Goal: Find specific fact: Find specific fact

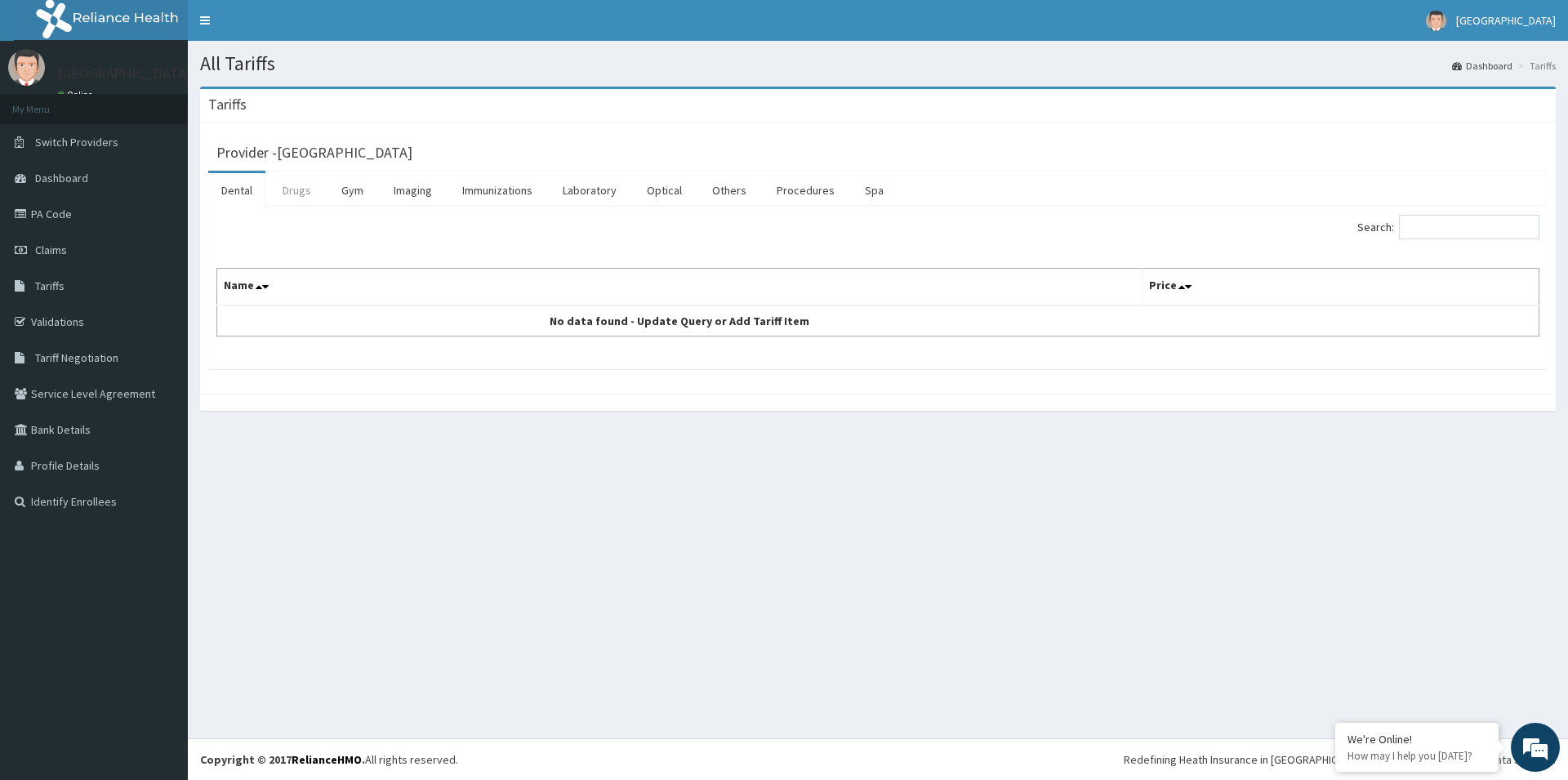
click at [295, 197] on link "Drugs" at bounding box center [297, 190] width 55 height 34
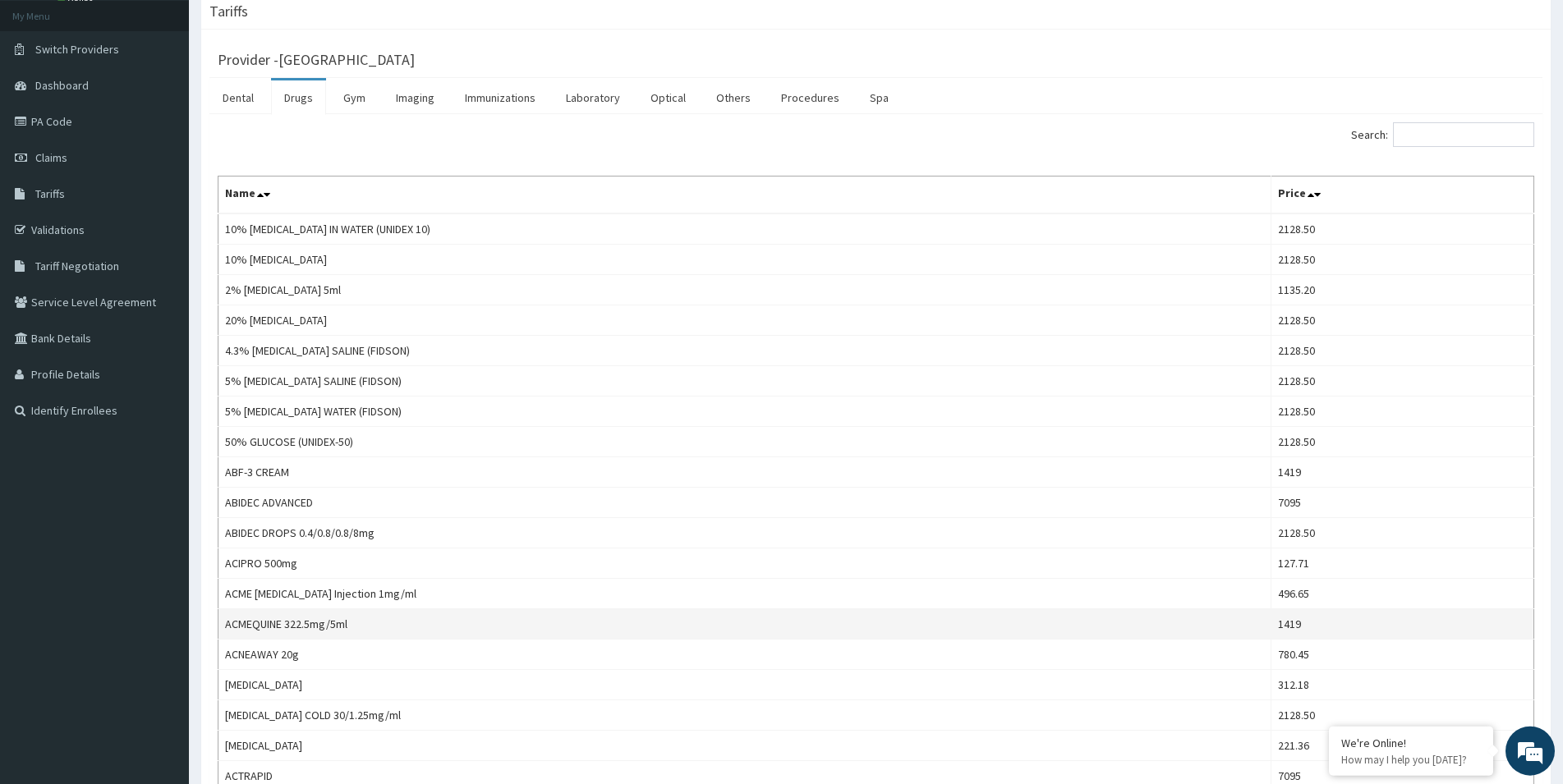
scroll to position [167, 0]
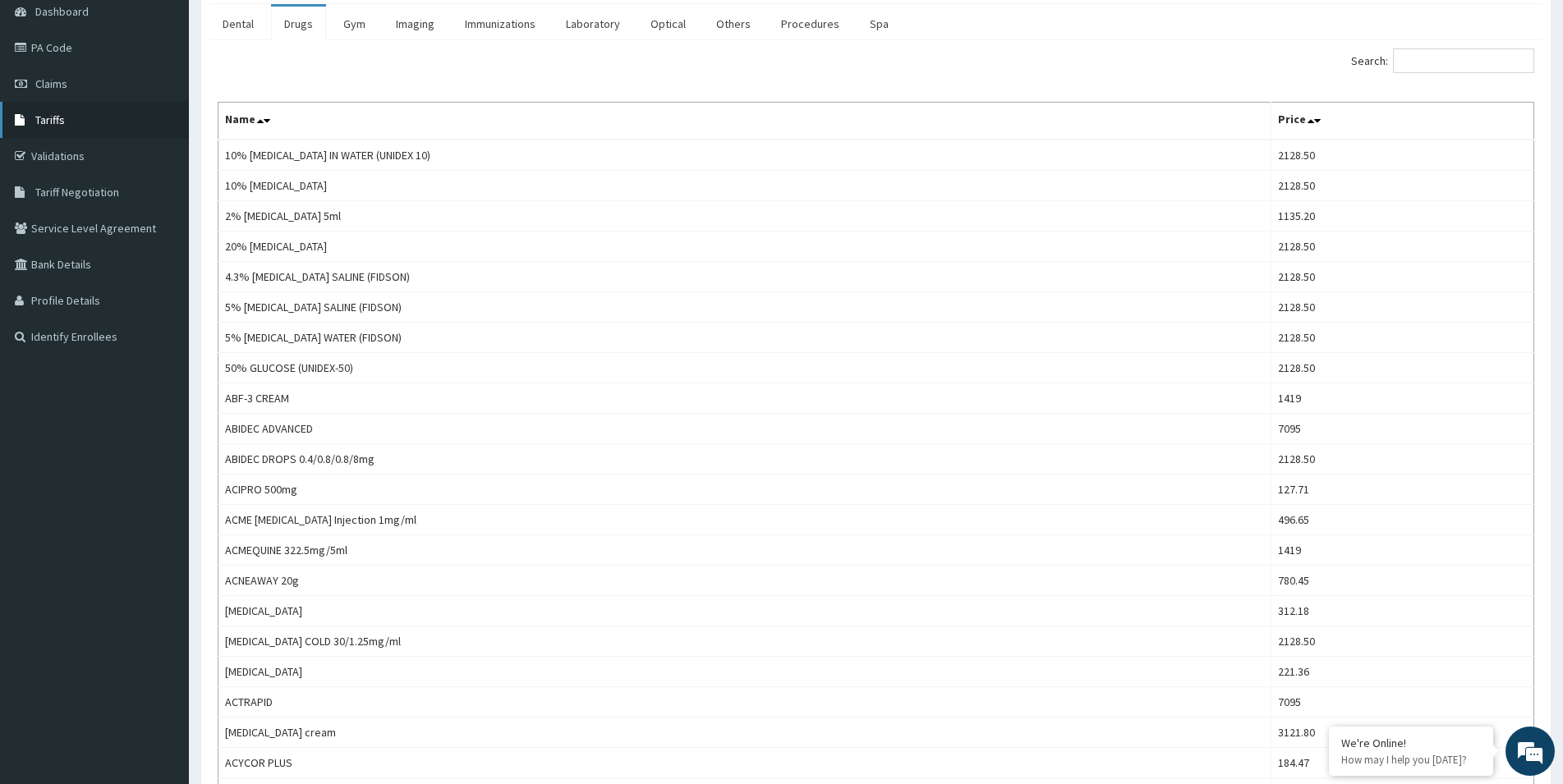
click at [54, 118] on span "Tariffs" at bounding box center [50, 119] width 30 height 15
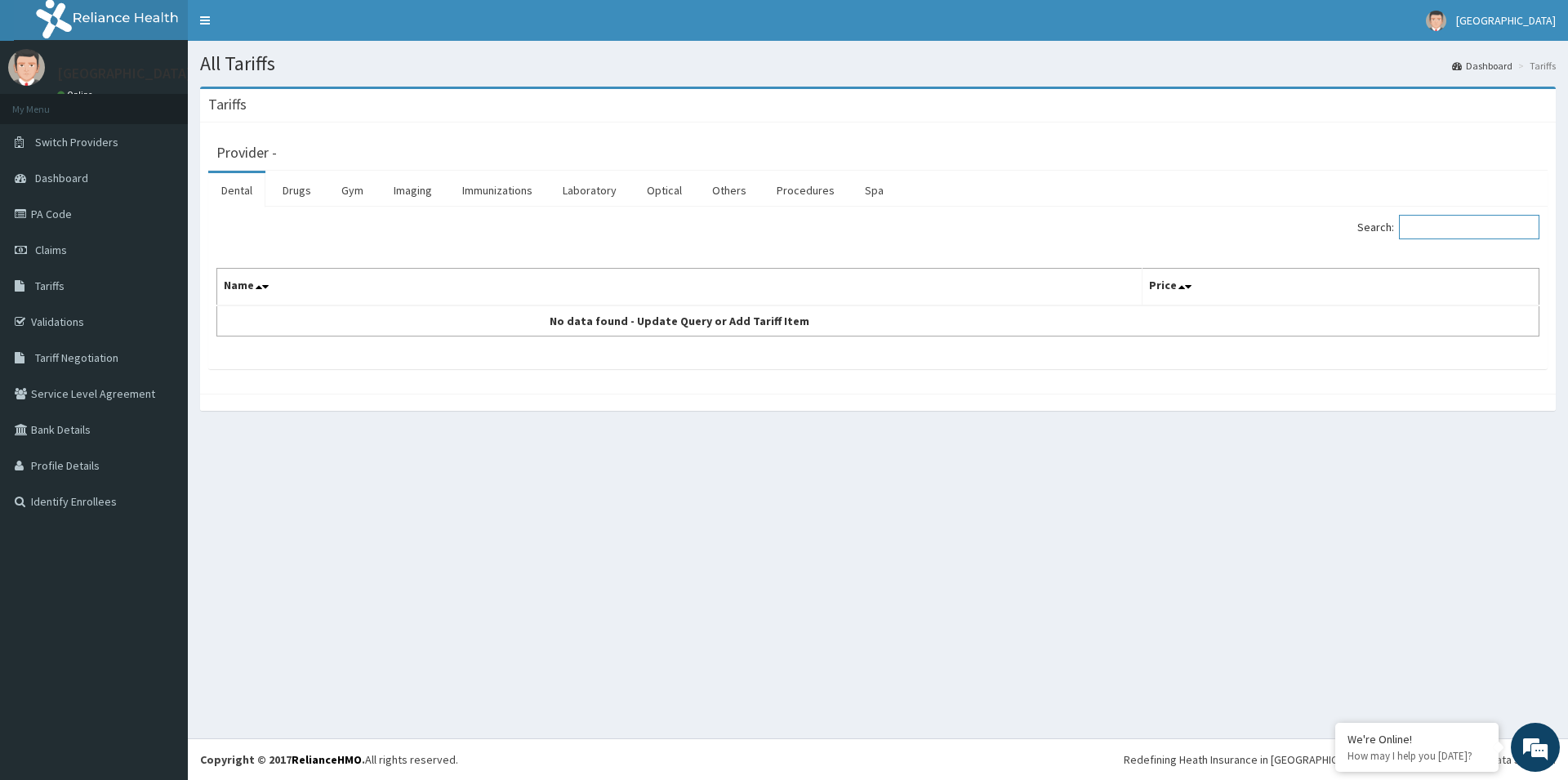
click at [1430, 224] on input "Search:" at bounding box center [1469, 227] width 140 height 24
click at [303, 200] on link "Drugs" at bounding box center [297, 190] width 55 height 34
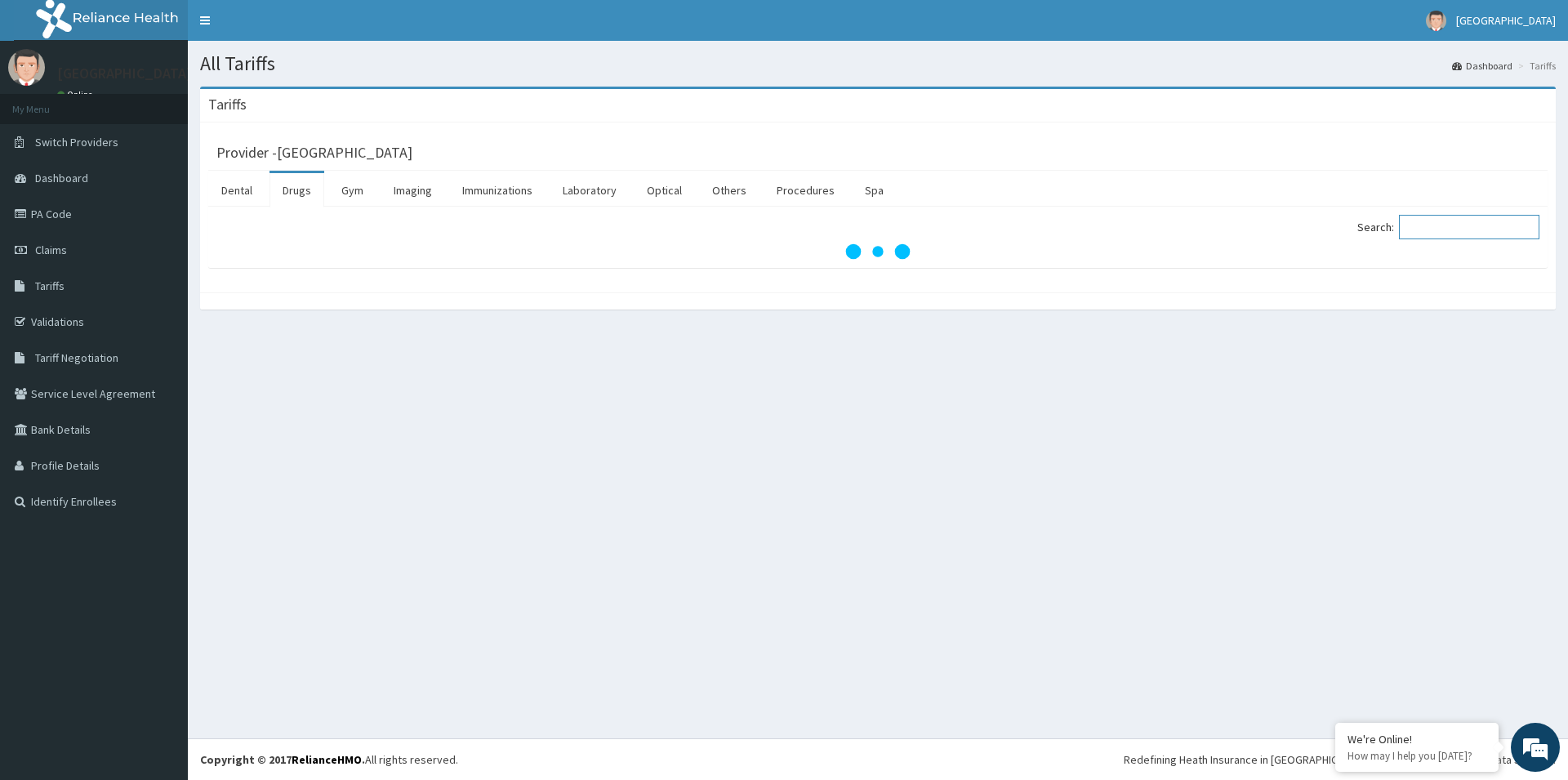
click at [1450, 228] on input "Search:" at bounding box center [1469, 227] width 140 height 24
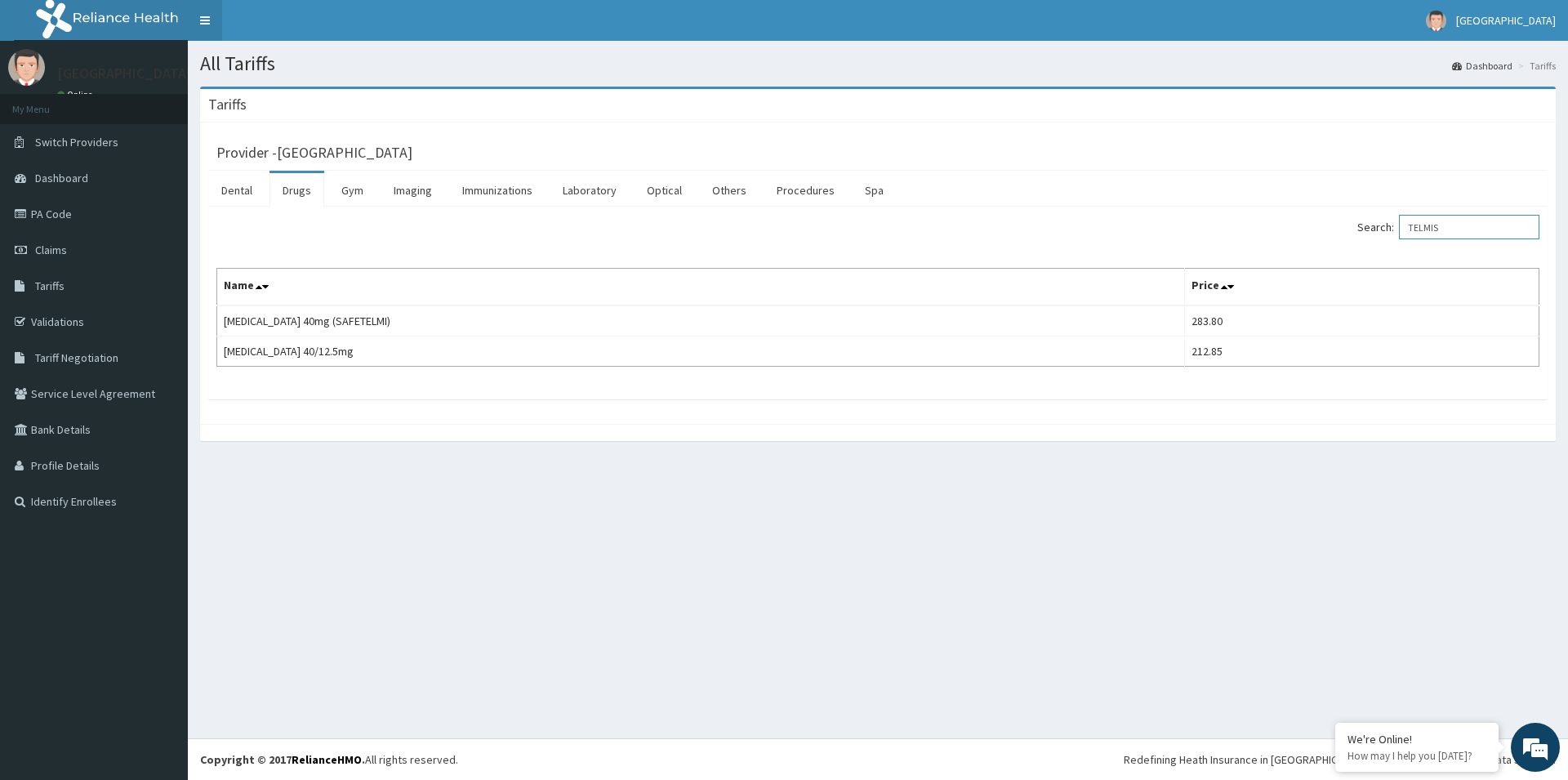
type input "TELMIS"
